Goal: Task Accomplishment & Management: Manage account settings

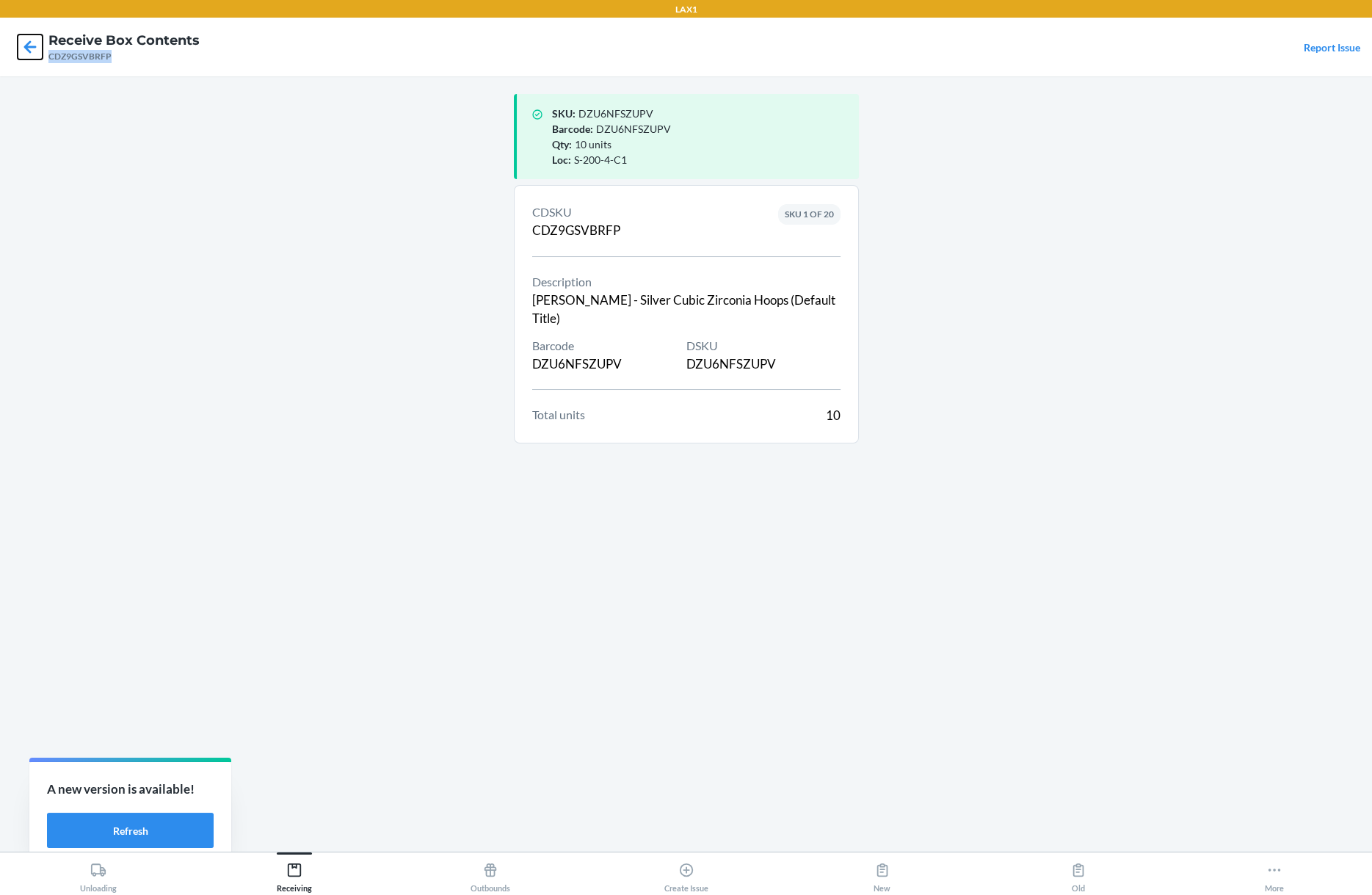
click at [40, 46] on icon at bounding box center [30, 46] width 25 height 25
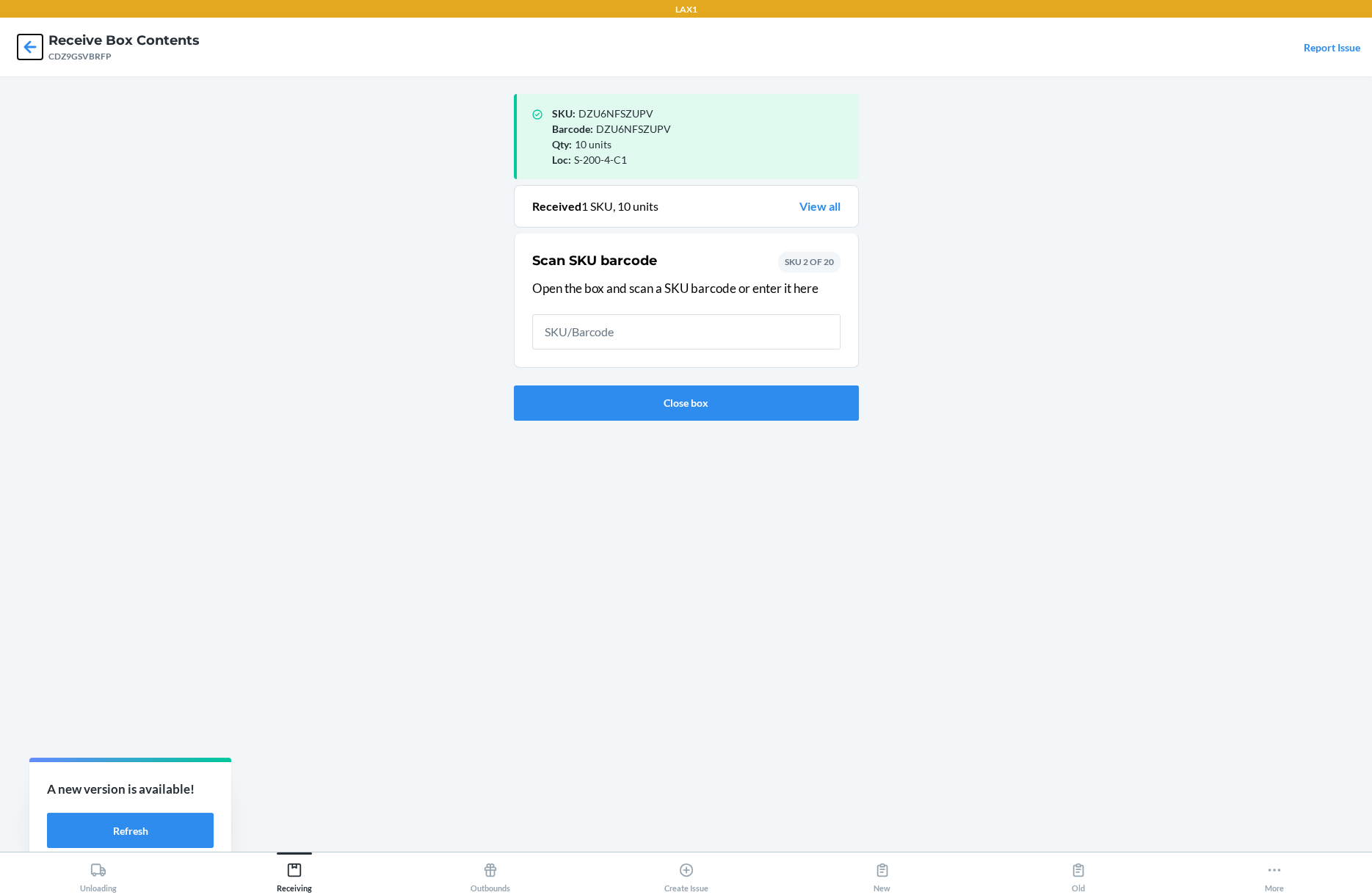
click at [28, 52] on icon at bounding box center [30, 46] width 13 height 13
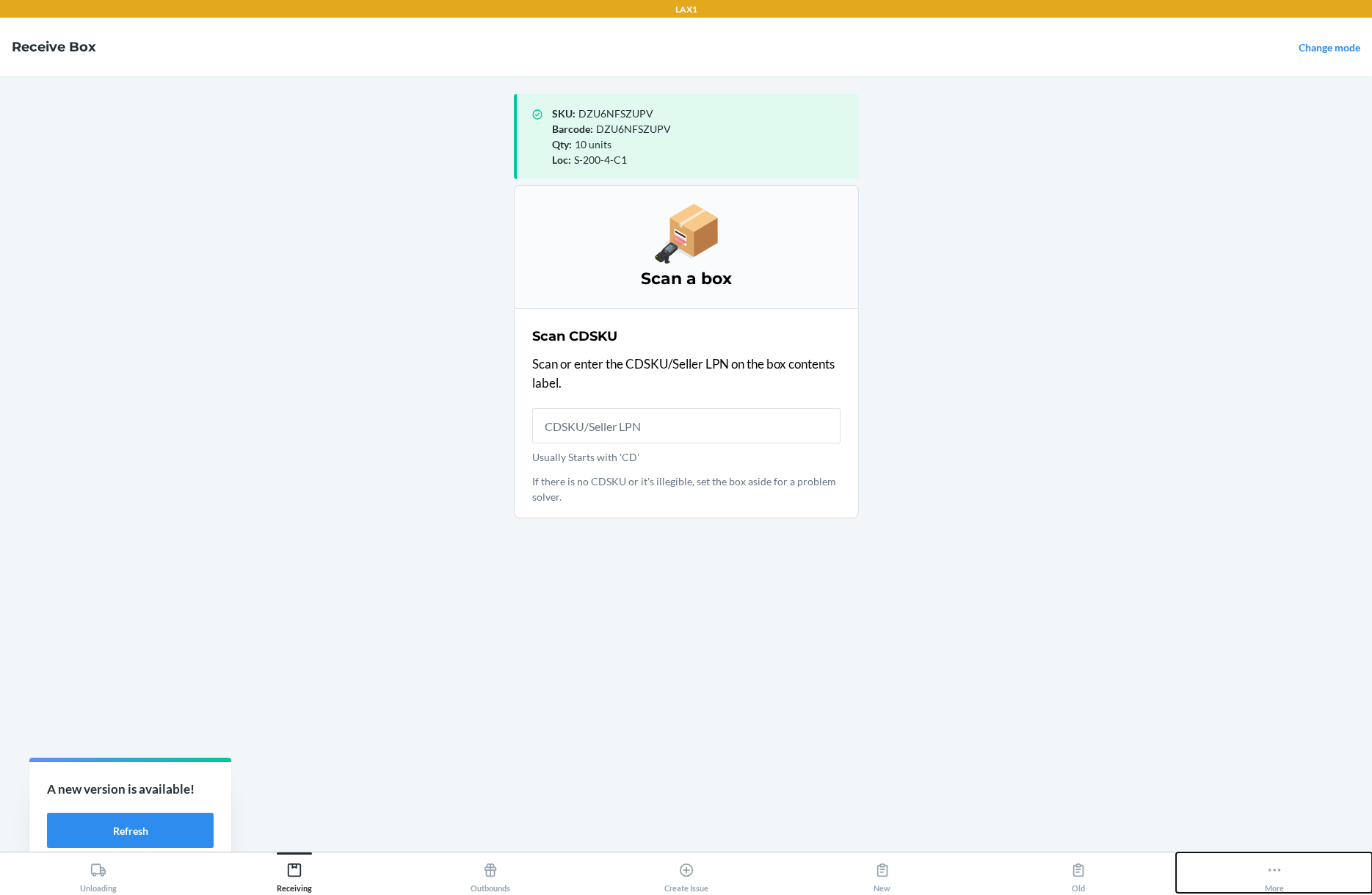
click at [1275, 864] on icon at bounding box center [1275, 870] width 16 height 16
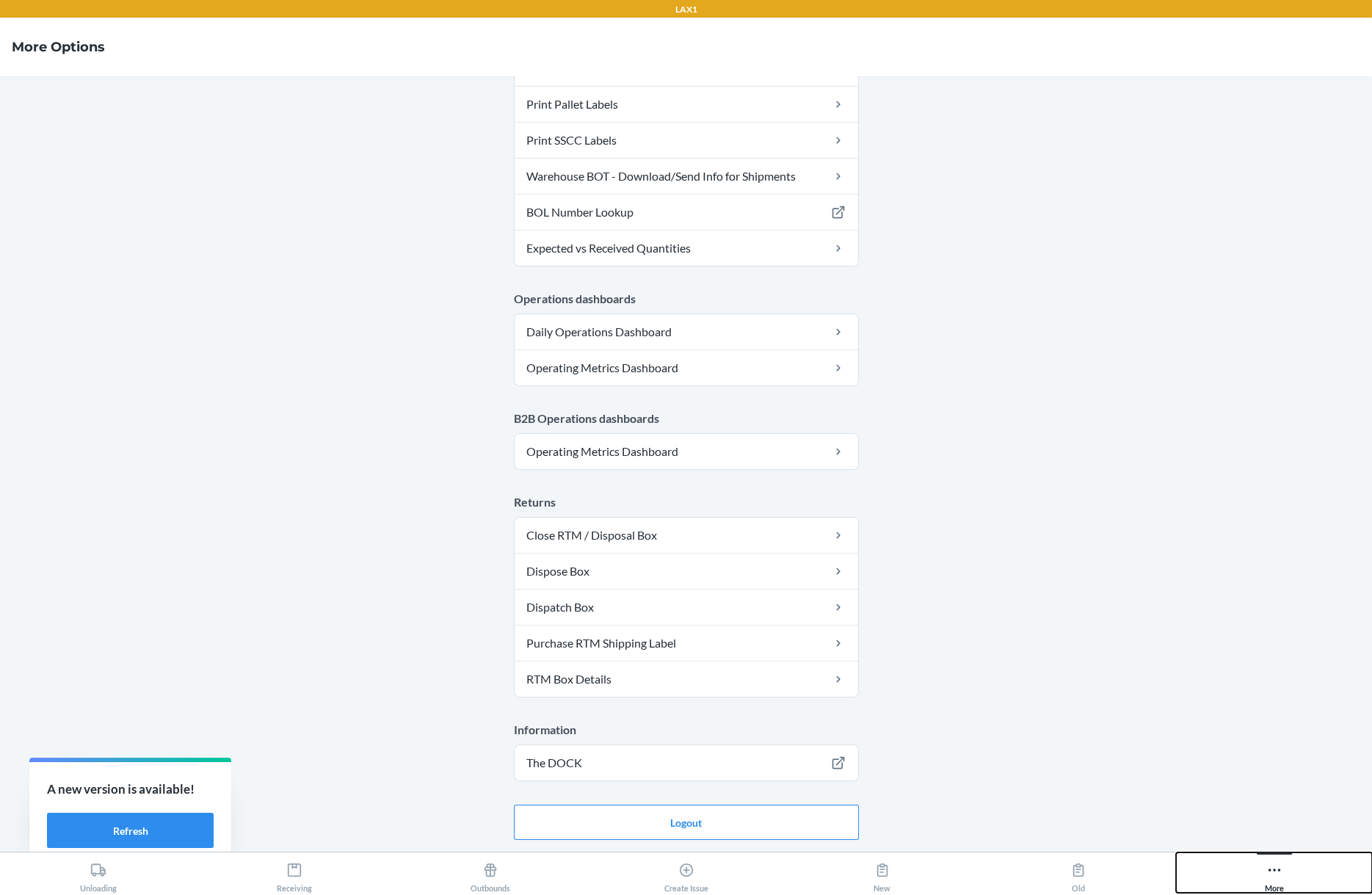
scroll to position [545, 0]
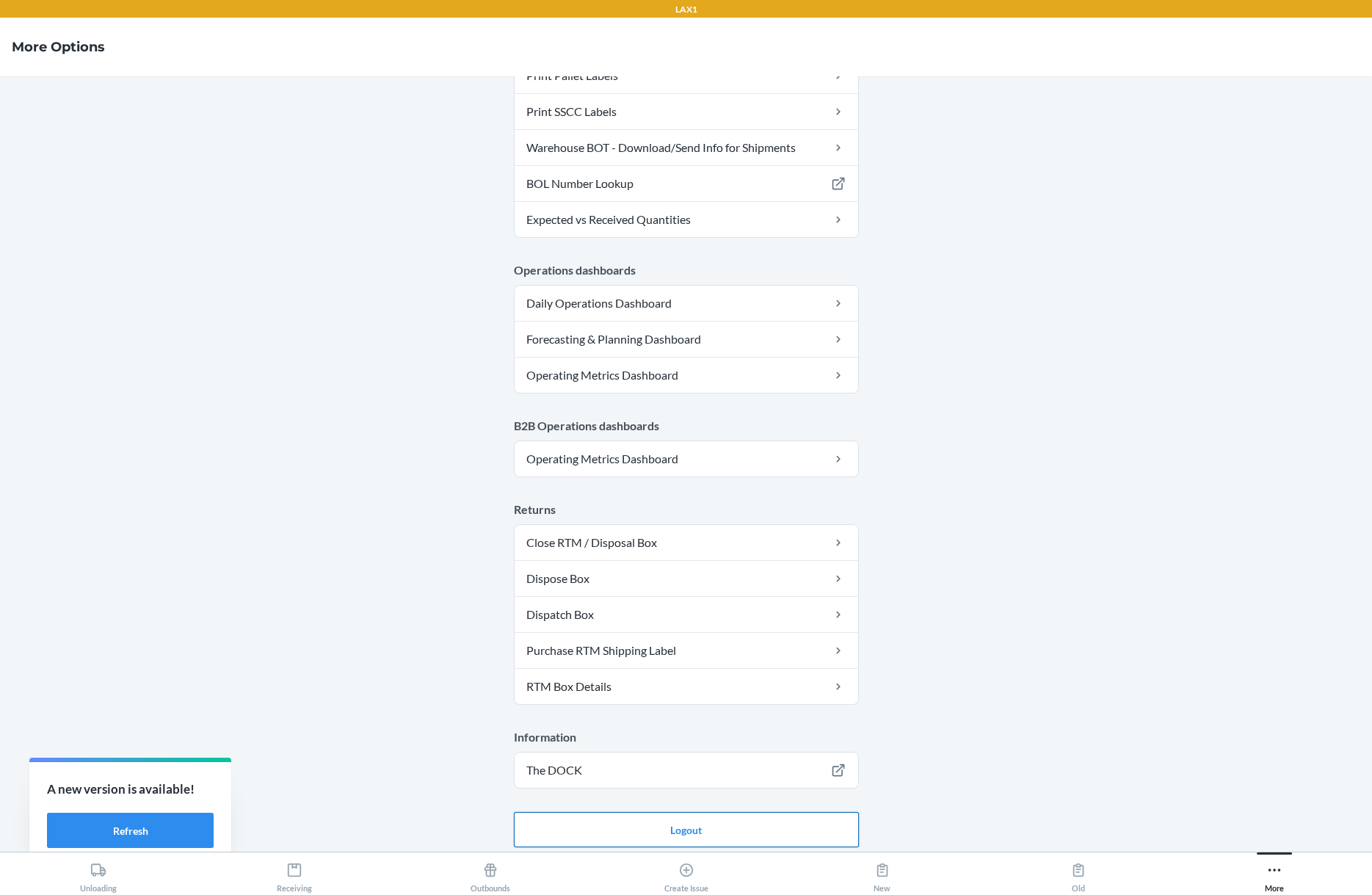
click at [674, 824] on button "Logout" at bounding box center [686, 829] width 345 height 35
